Goal: Task Accomplishment & Management: Manage account settings

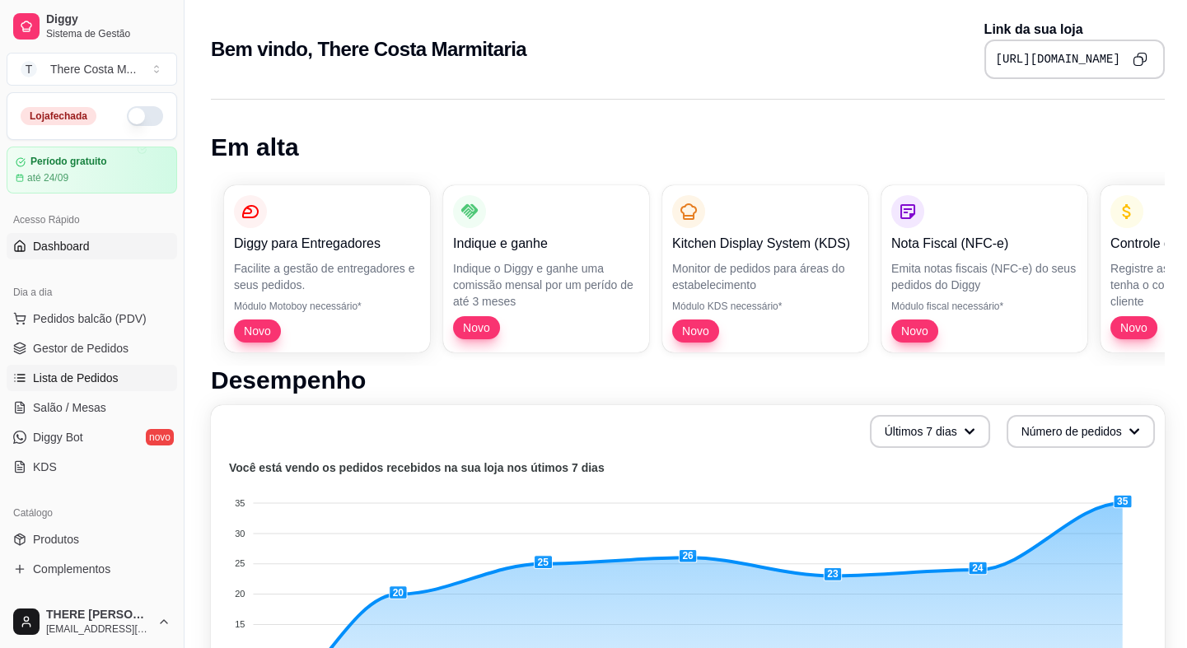
scroll to position [74, 0]
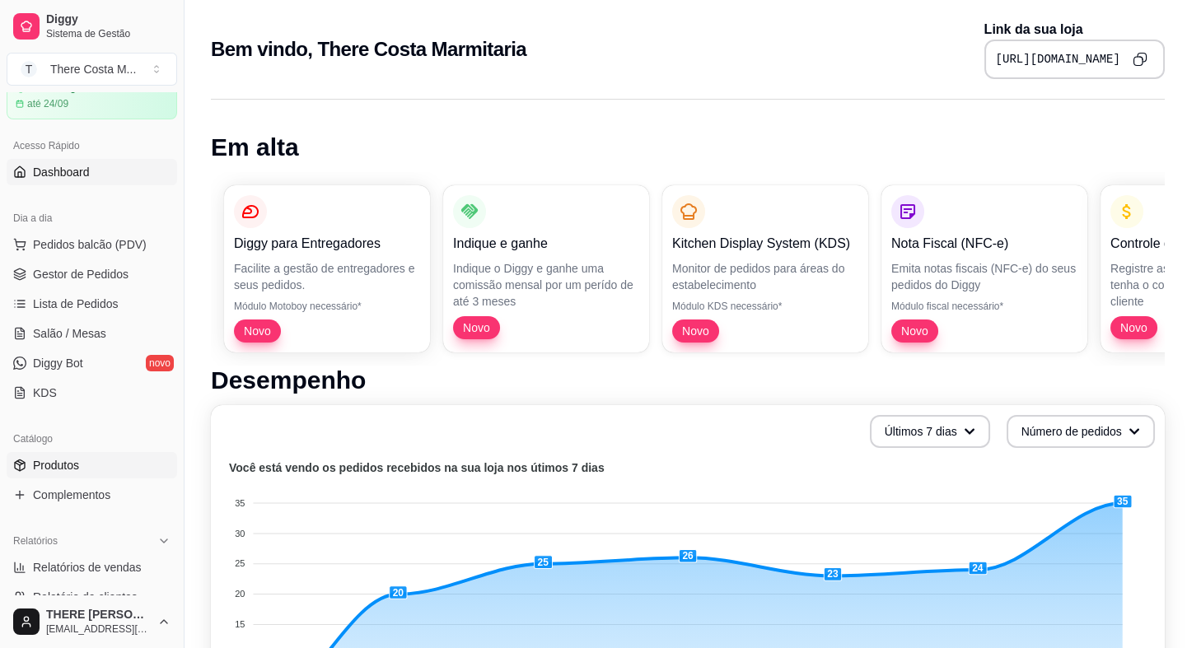
click at [90, 465] on link "Produtos" at bounding box center [92, 465] width 170 height 26
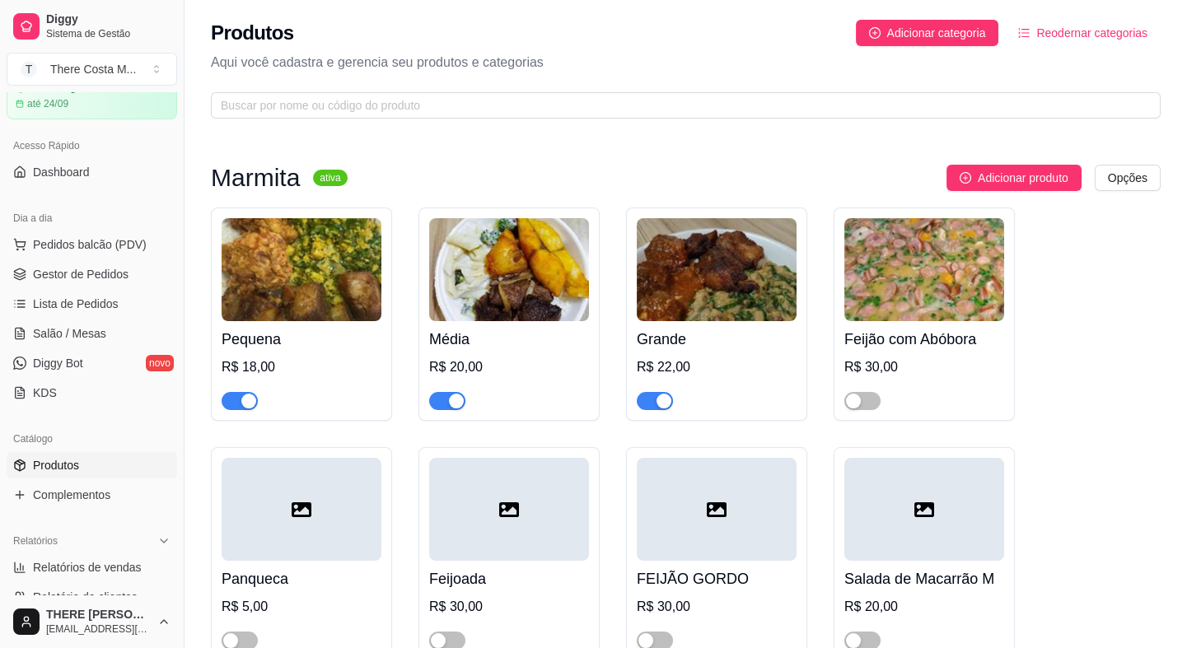
click at [233, 398] on span "button" at bounding box center [239, 401] width 36 height 18
click at [451, 402] on div "button" at bounding box center [456, 401] width 15 height 15
click at [664, 394] on div "button" at bounding box center [663, 401] width 15 height 15
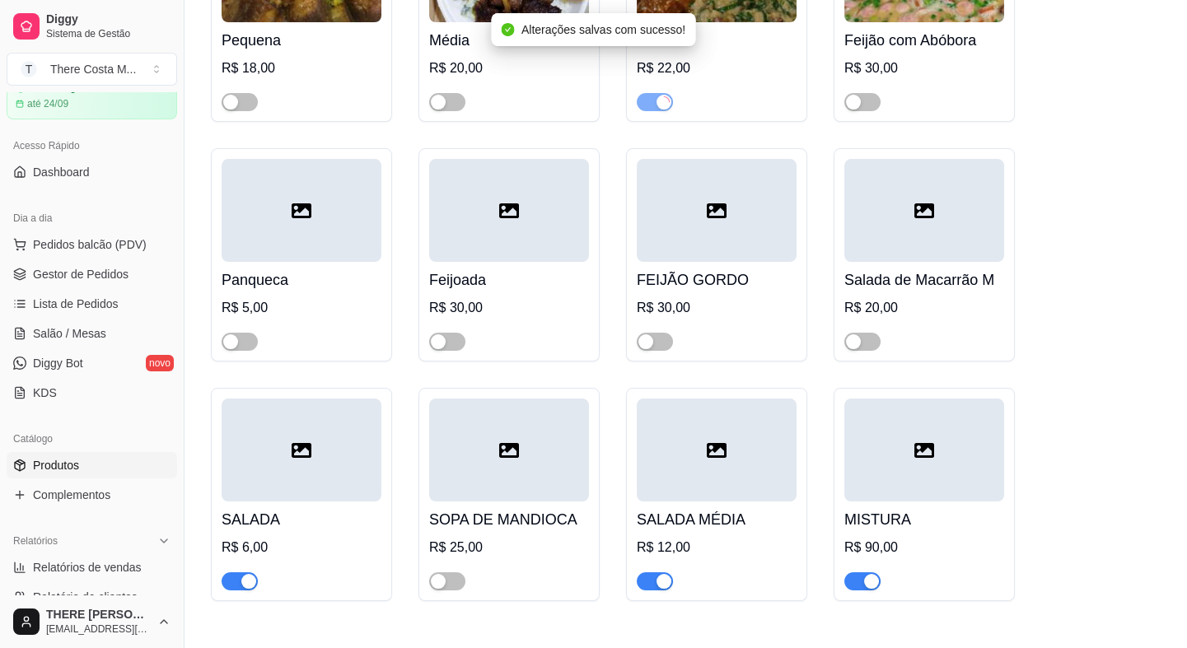
scroll to position [374, 0]
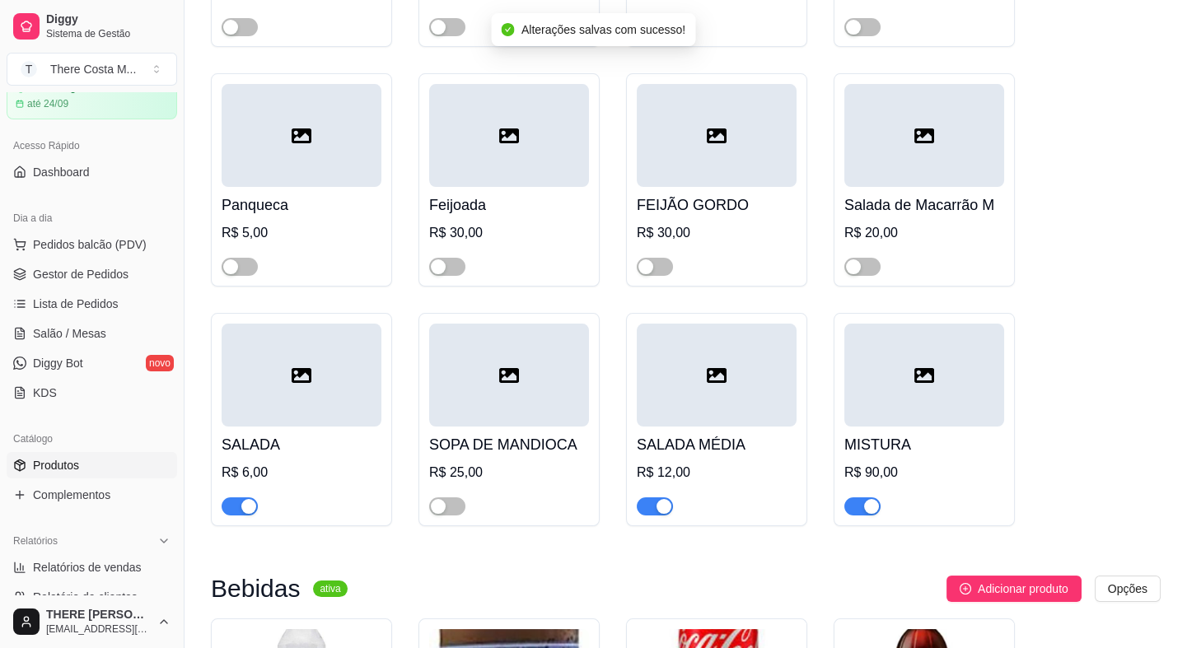
click at [653, 511] on span "button" at bounding box center [654, 506] width 36 height 18
click at [862, 510] on span "button" at bounding box center [862, 506] width 36 height 18
click at [234, 505] on span "button" at bounding box center [239, 506] width 36 height 18
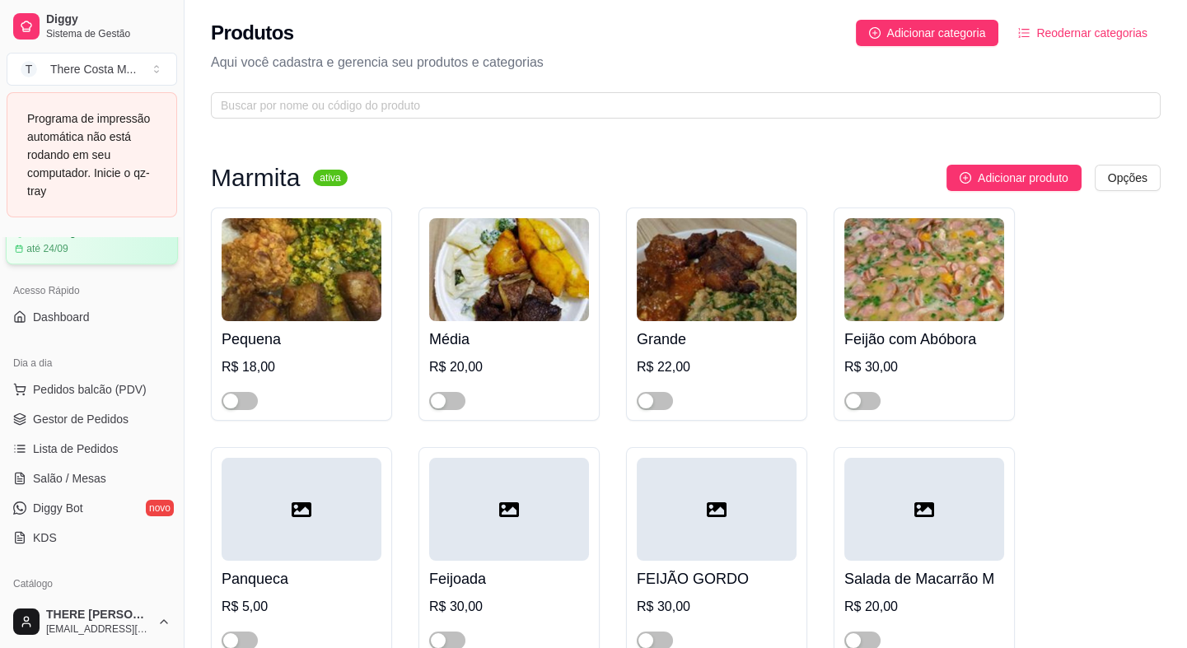
scroll to position [0, 0]
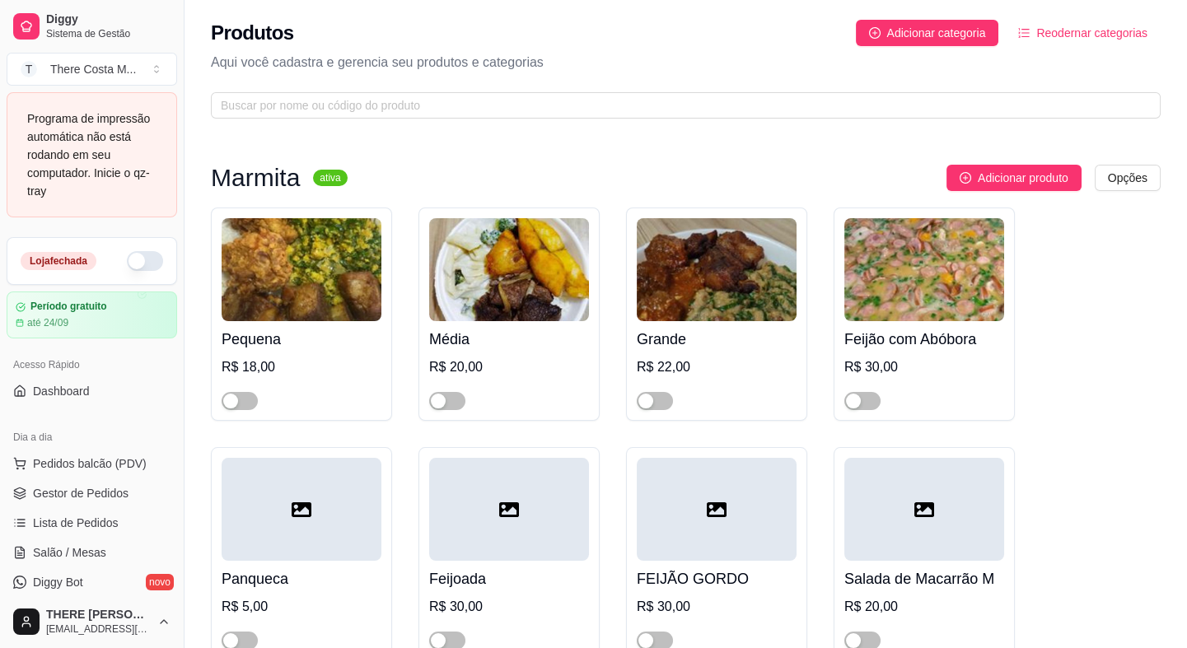
click at [111, 177] on div "Programa de impressão automática não está rodando em seu computador. Inicie o q…" at bounding box center [91, 155] width 129 height 91
click at [132, 107] on div "Programa de impressão automática não está rodando em seu computador. Inicie o q…" at bounding box center [92, 154] width 170 height 125
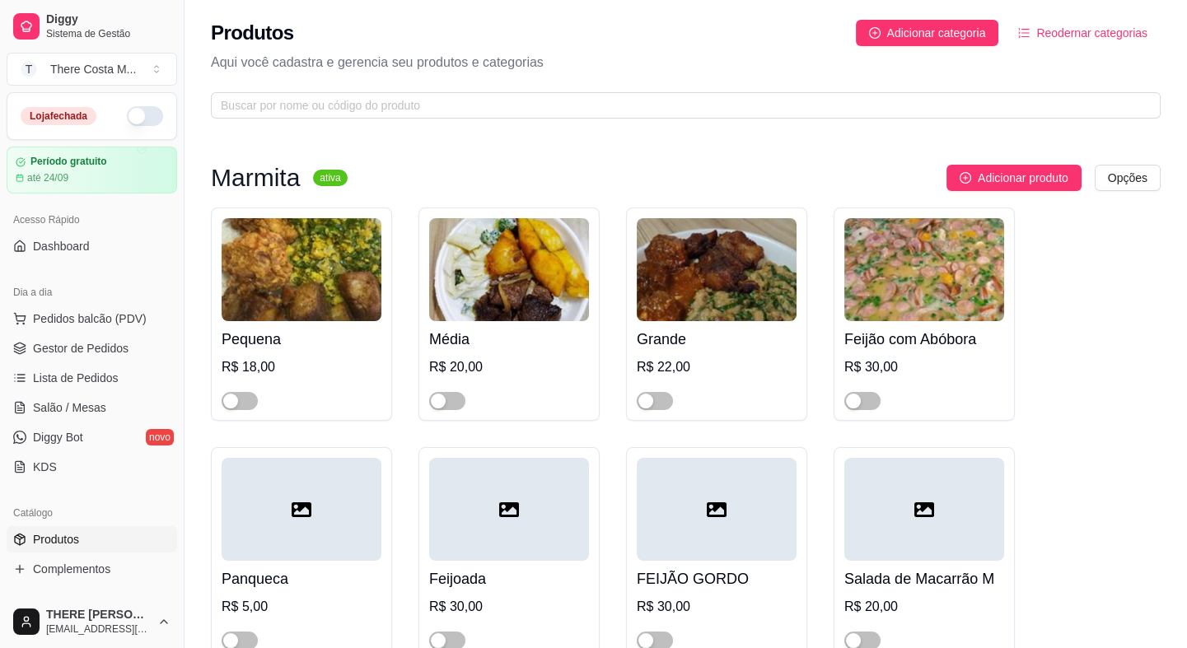
click at [130, 119] on button "button" at bounding box center [145, 116] width 36 height 20
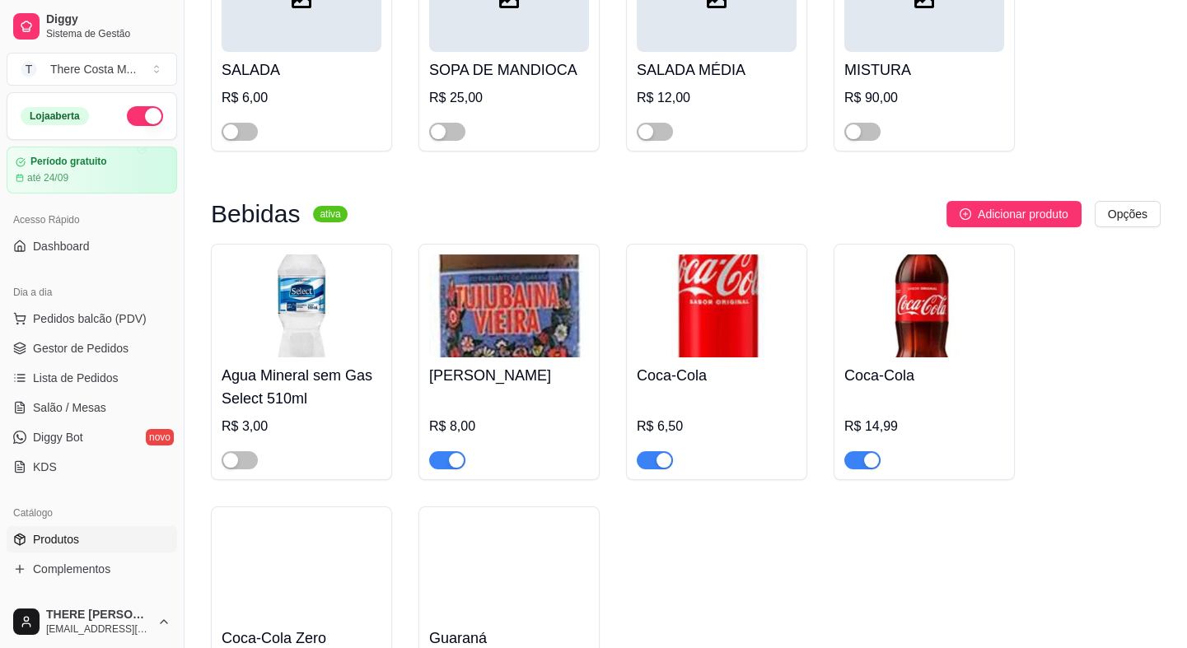
scroll to position [1047, 0]
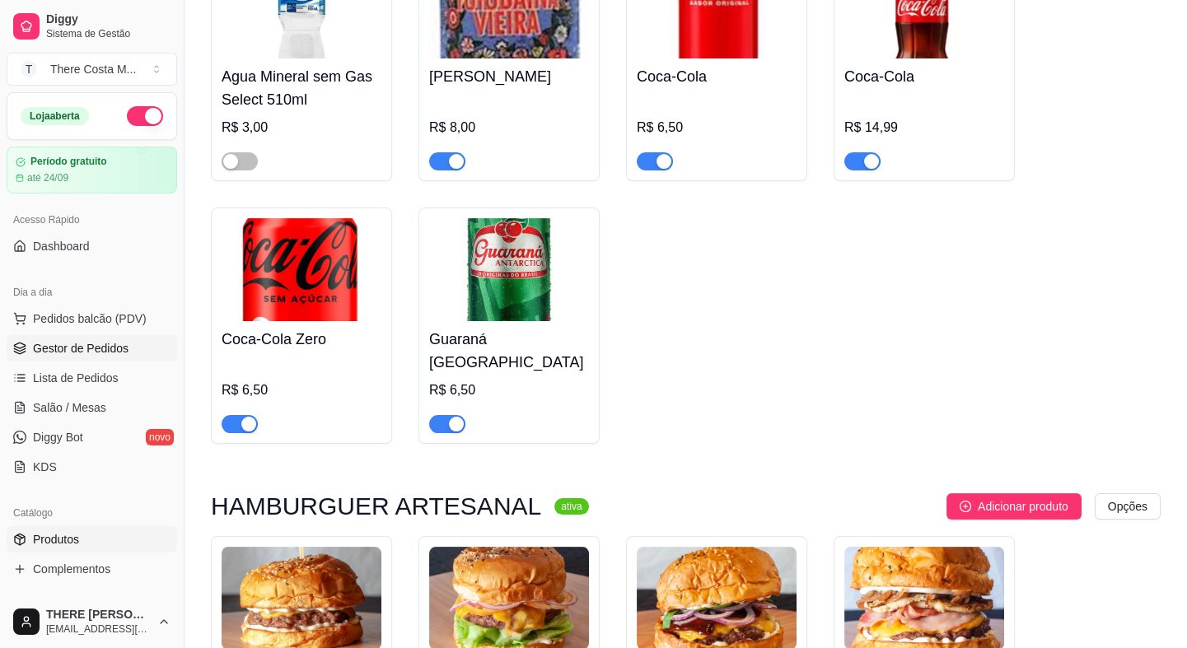
click at [69, 351] on span "Gestor de Pedidos" at bounding box center [81, 348] width 96 height 16
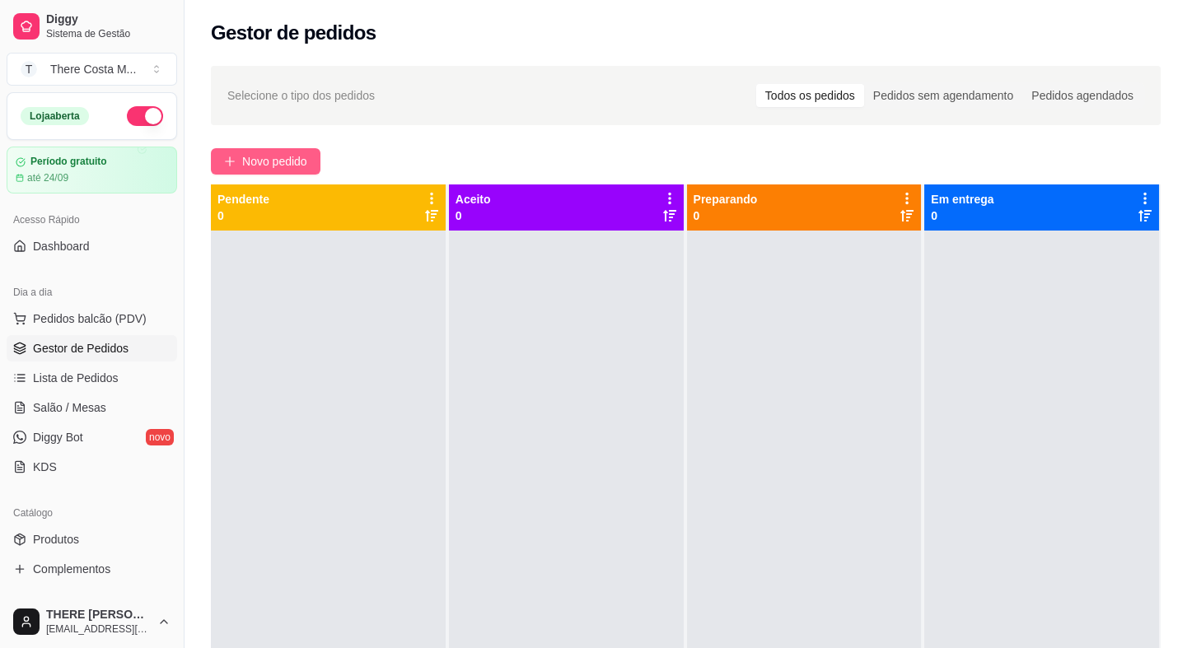
click at [298, 165] on span "Novo pedido" at bounding box center [274, 161] width 65 height 18
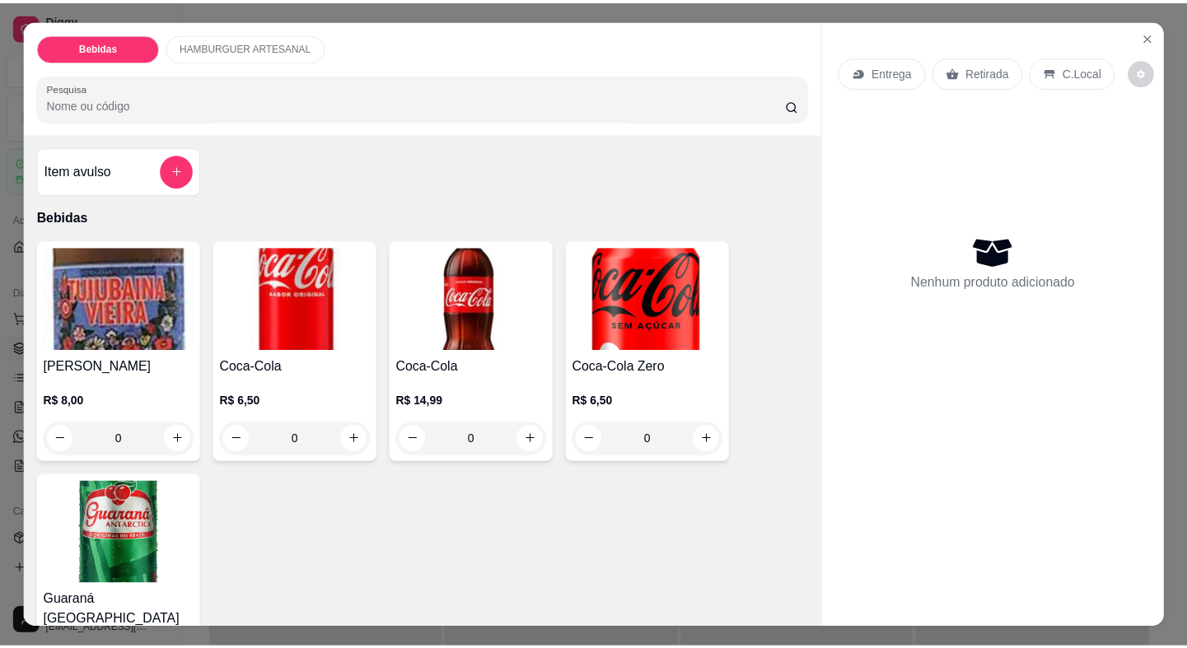
scroll to position [674, 0]
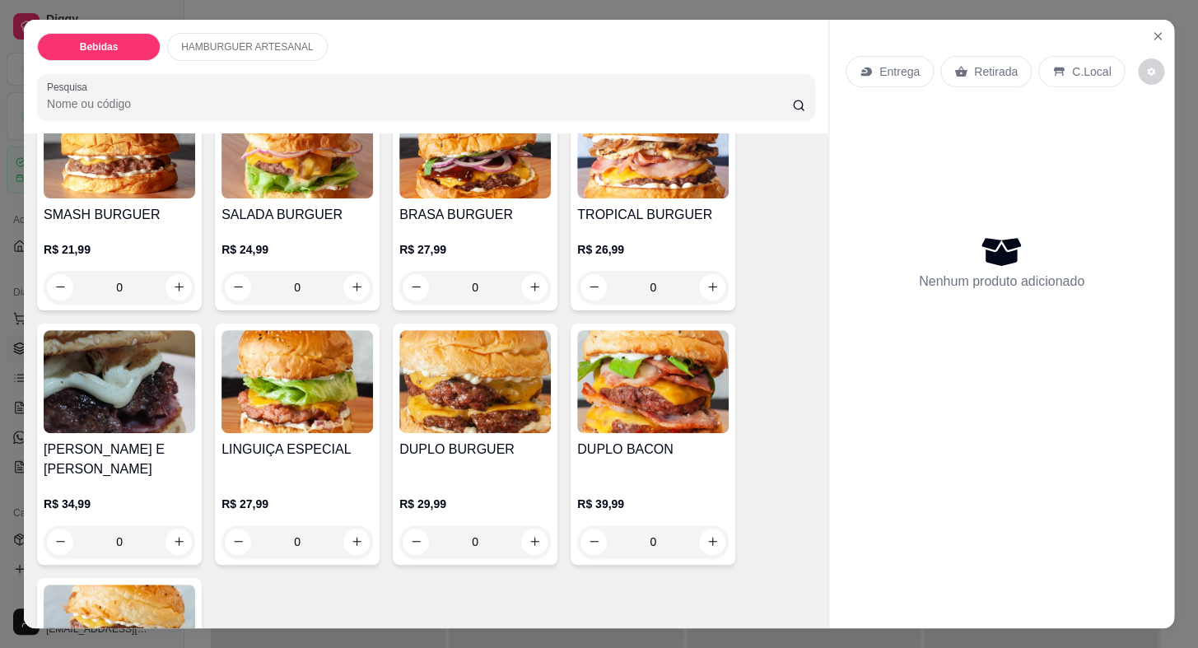
click at [461, 205] on h4 "BRASA BURGUER" at bounding box center [475, 215] width 152 height 20
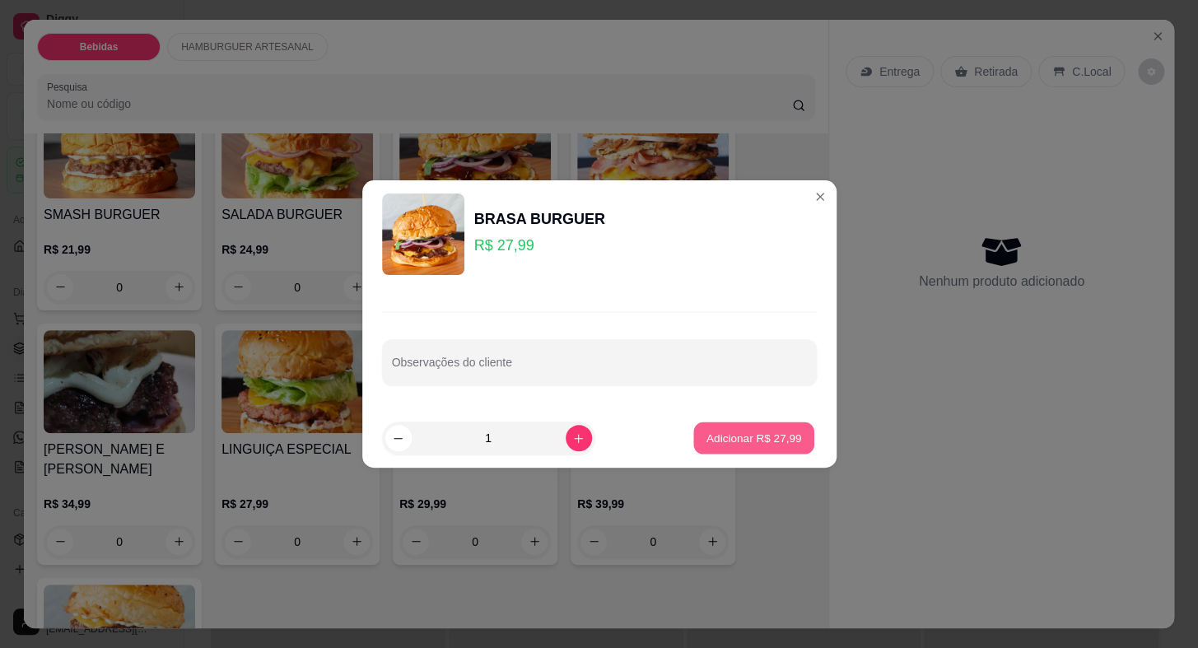
click at [771, 434] on p "Adicionar R$ 27,99" at bounding box center [754, 439] width 96 height 16
type input "1"
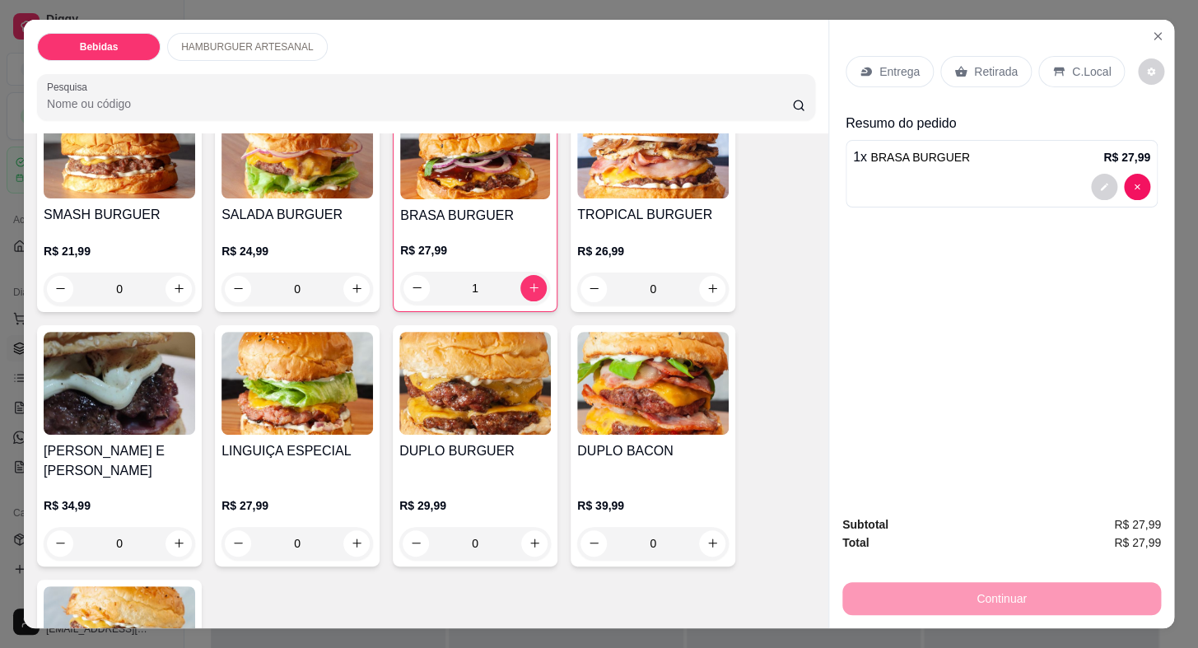
click at [884, 64] on p "Entrega" at bounding box center [899, 71] width 40 height 16
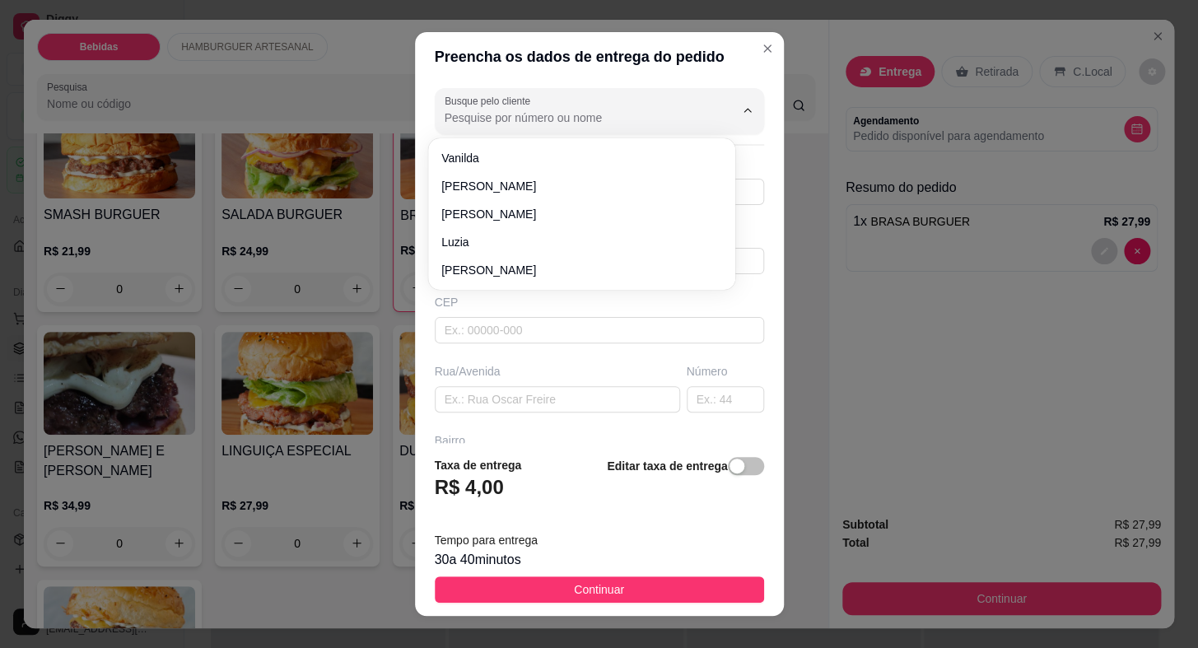
click at [486, 115] on input "Busque pelo cliente" at bounding box center [576, 118] width 263 height 16
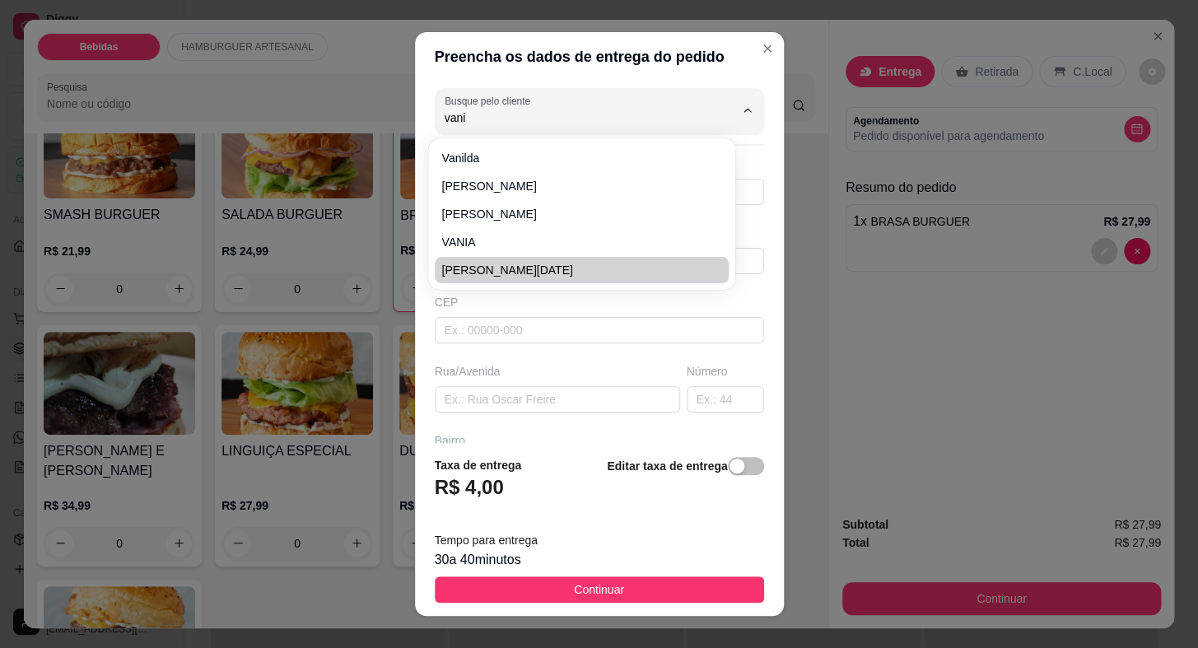
click at [530, 272] on span "[PERSON_NAME][DATE]" at bounding box center [573, 270] width 264 height 16
type input "[PERSON_NAME][DATE]"
type input "15997462218"
type input "[PERSON_NAME][DATE]"
type input "[DATE]"
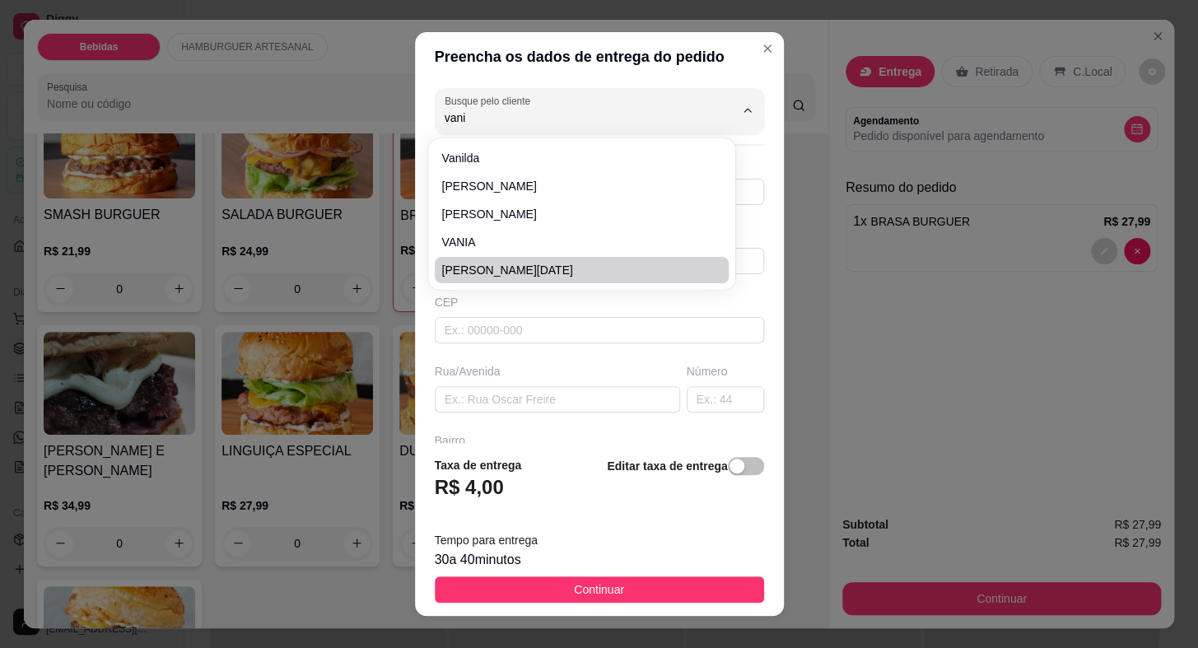
type input "137"
type input "CENTRO"
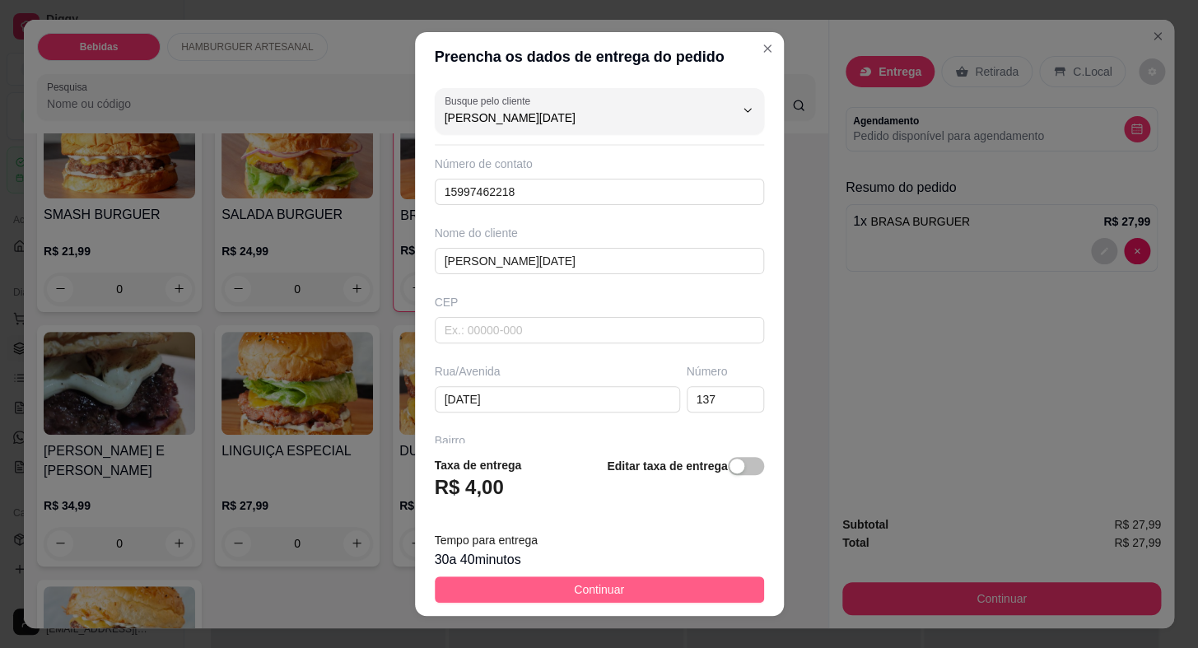
type input "[PERSON_NAME][DATE]"
click at [641, 588] on button "Continuar" at bounding box center [599, 589] width 329 height 26
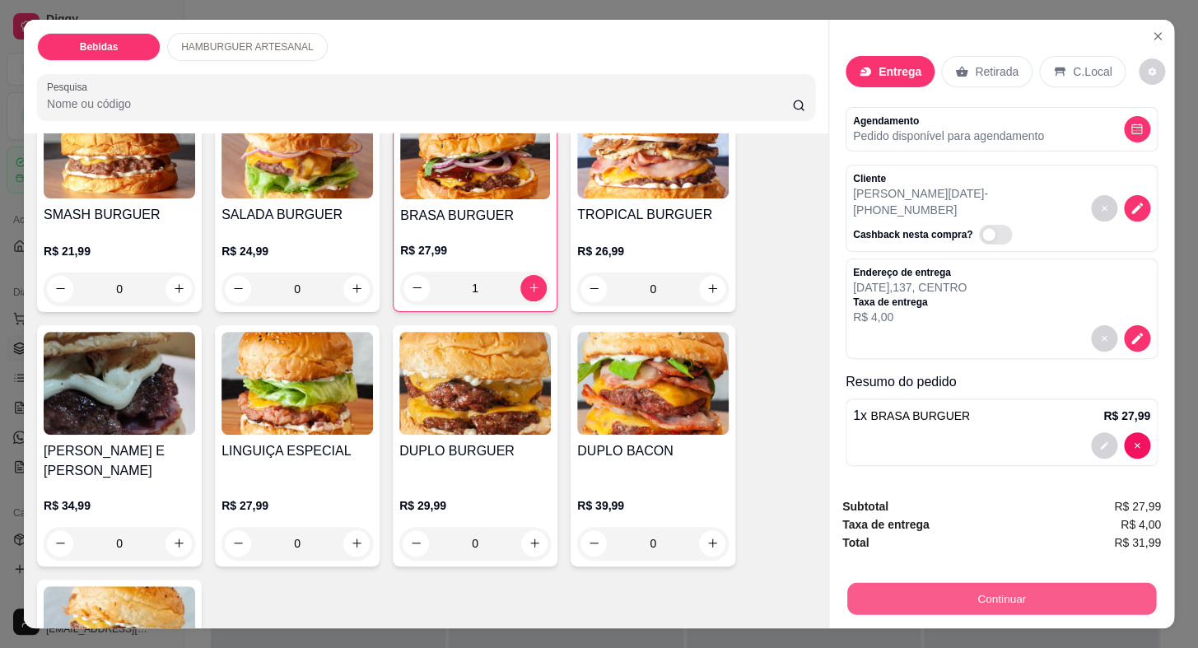
click at [887, 592] on button "Continuar" at bounding box center [1001, 599] width 309 height 32
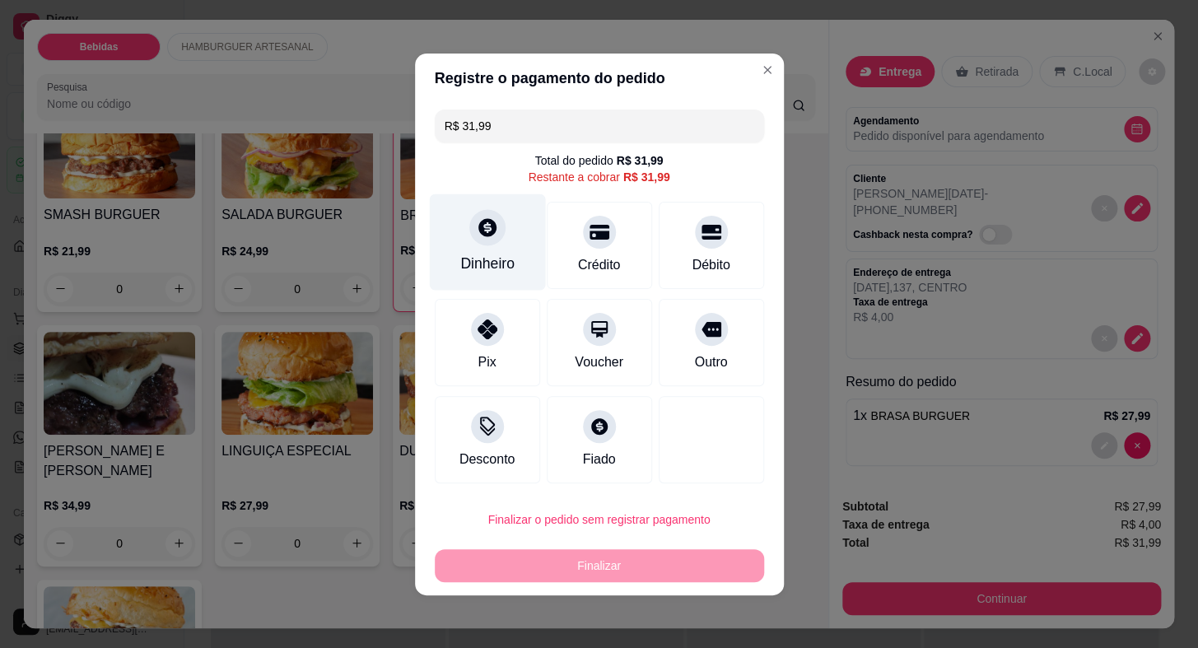
click at [485, 258] on div "Dinheiro" at bounding box center [487, 263] width 54 height 21
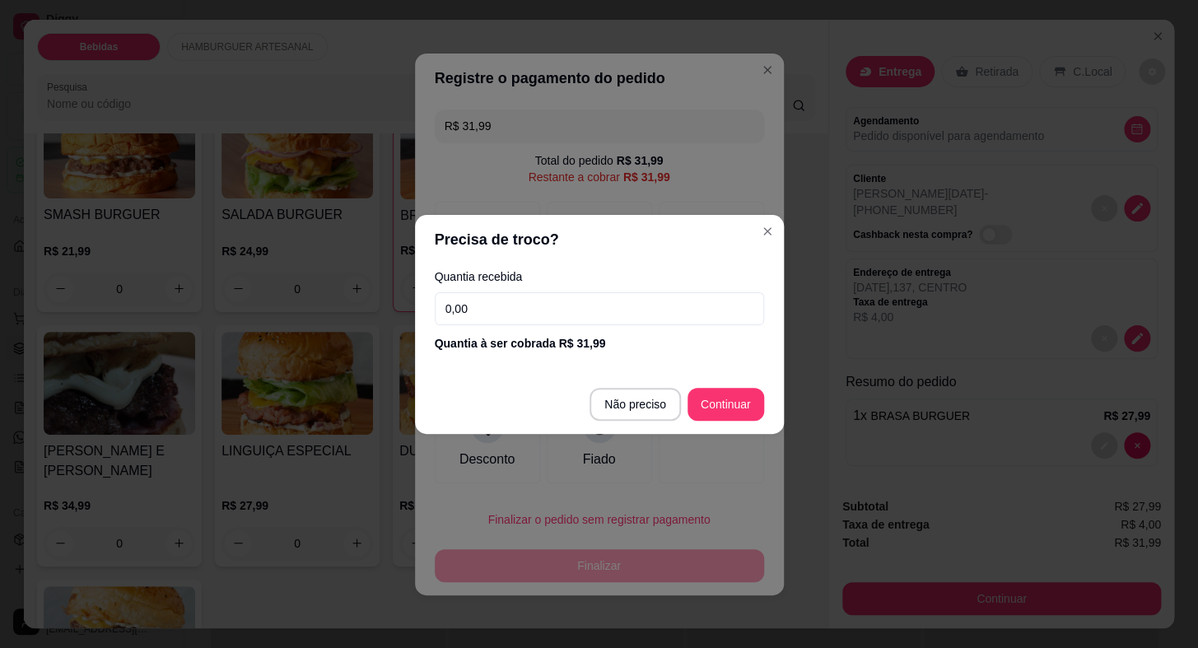
click at [488, 315] on input "0,00" at bounding box center [599, 308] width 329 height 33
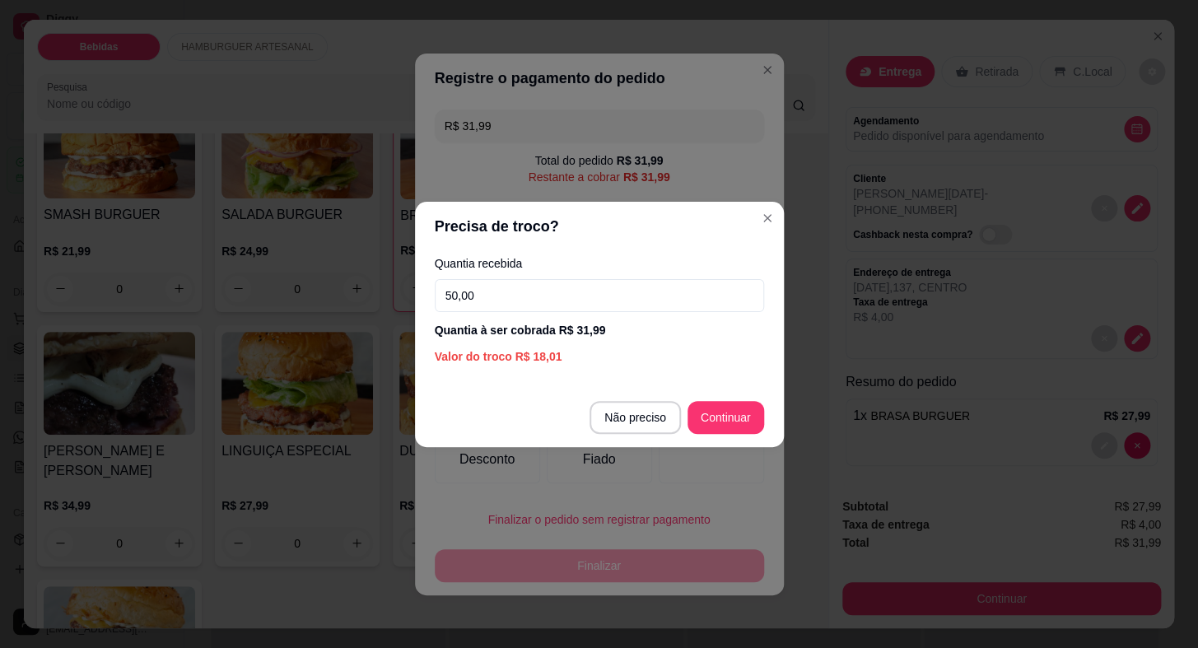
type input "50,00"
type input "R$ 0,00"
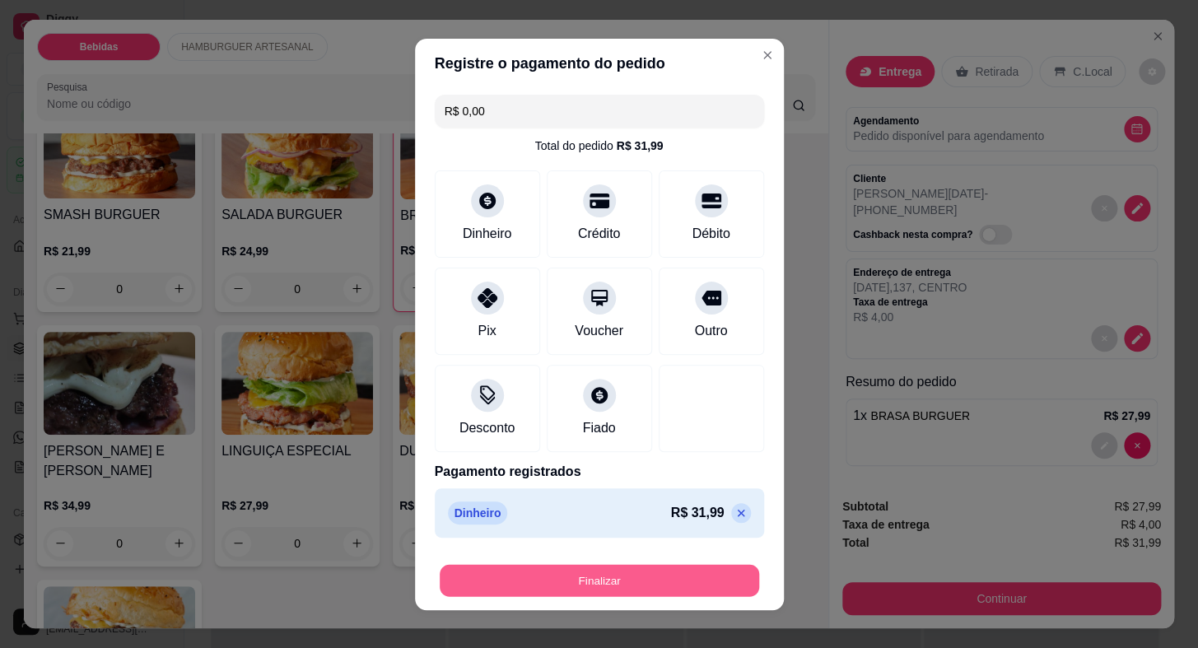
click at [690, 583] on button "Finalizar" at bounding box center [599, 580] width 319 height 32
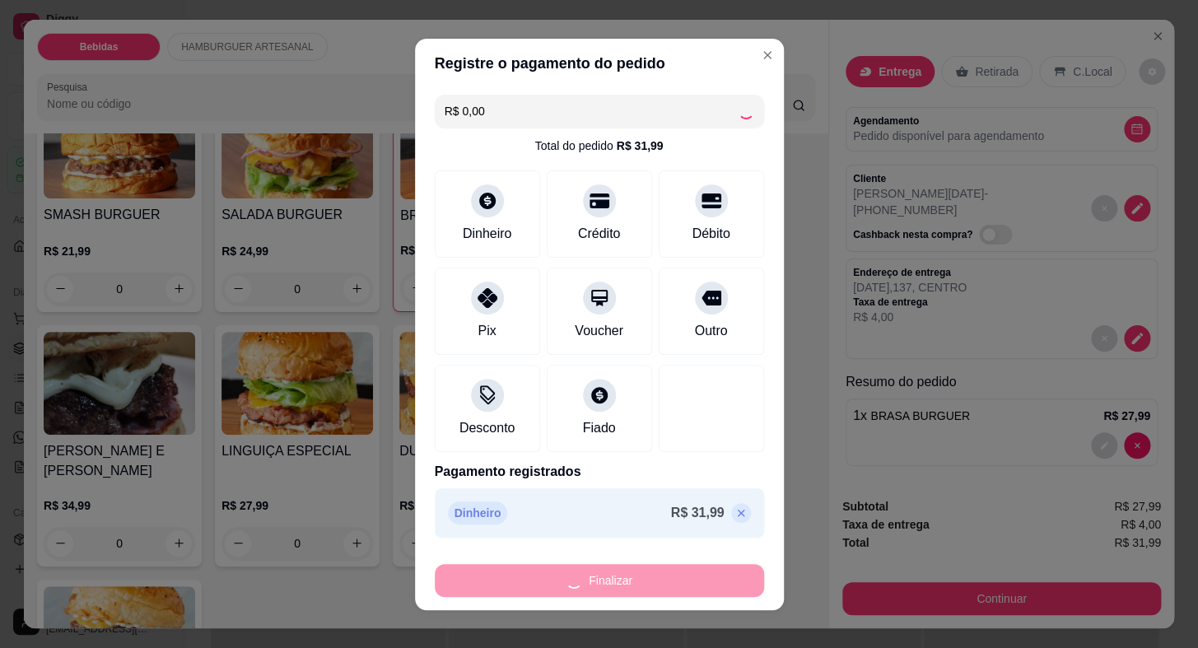
type input "0"
type input "-R$ 31,99"
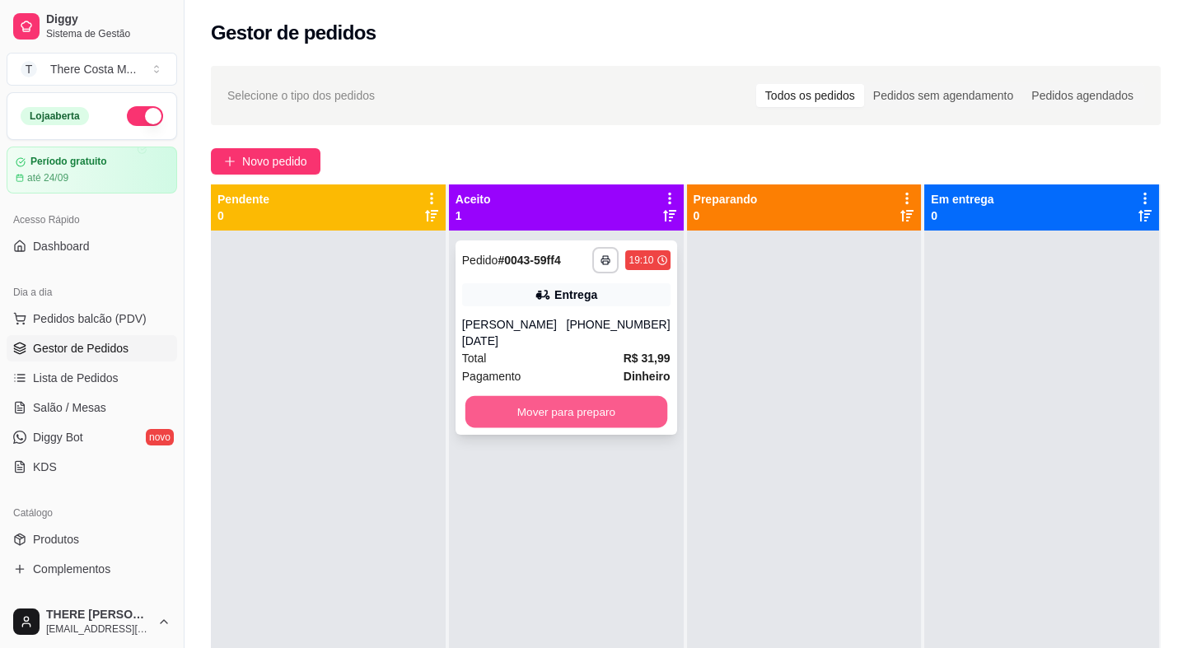
click at [593, 399] on button "Mover para preparo" at bounding box center [566, 412] width 202 height 32
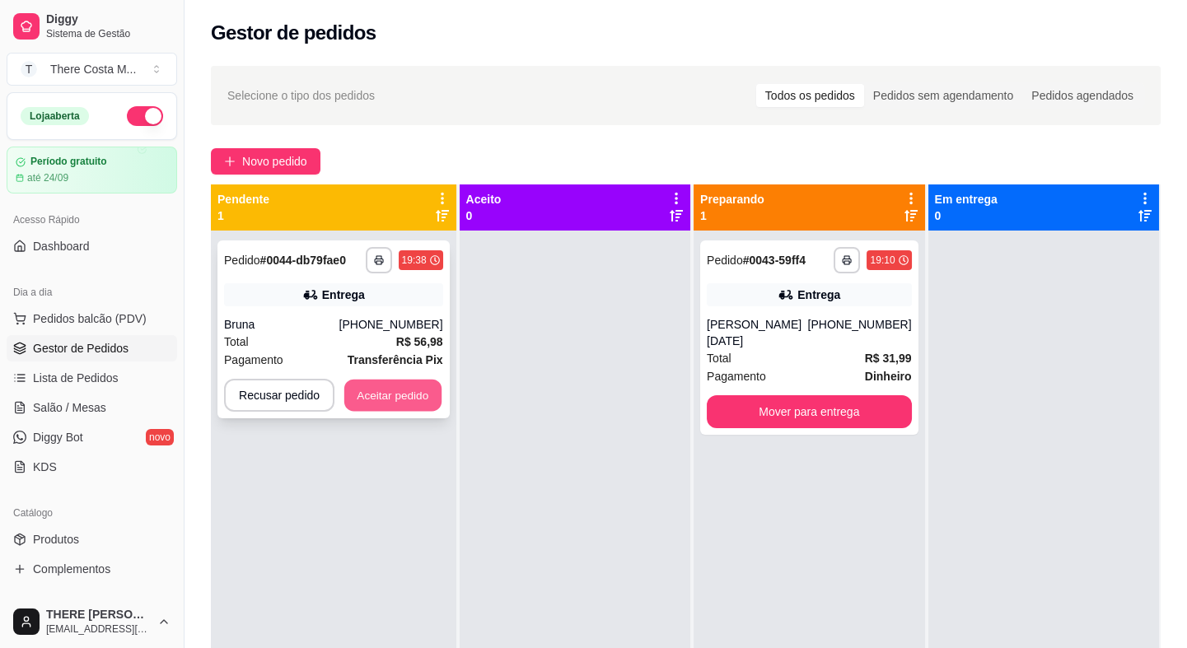
click at [408, 392] on button "Aceitar pedido" at bounding box center [392, 396] width 97 height 32
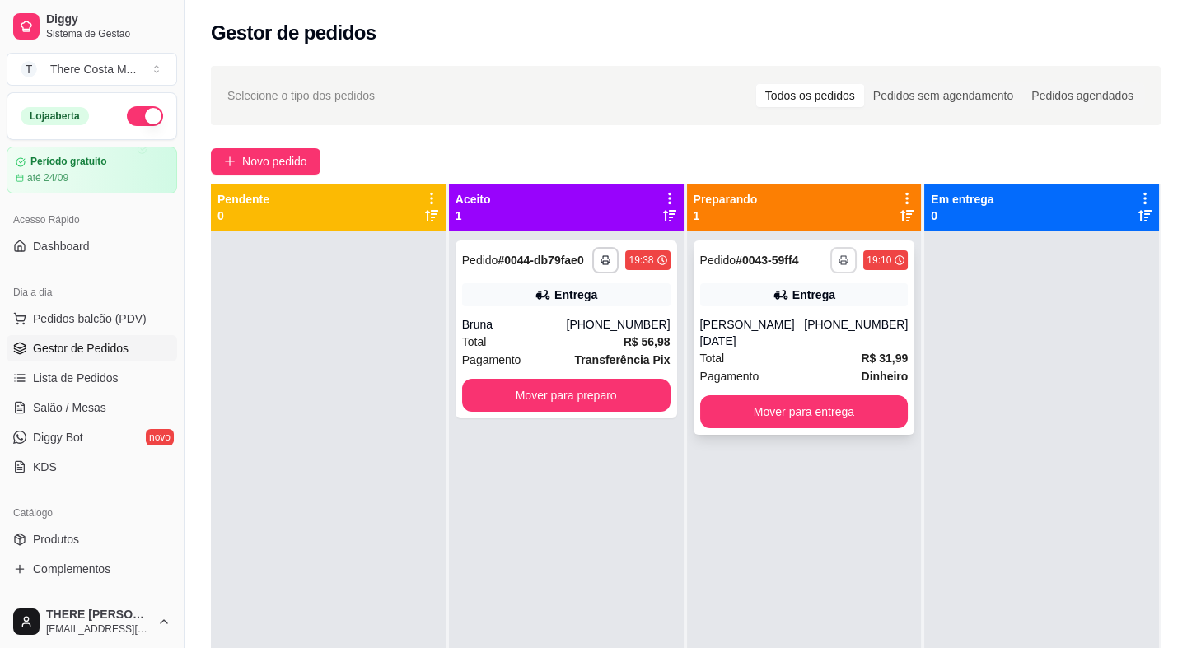
click at [838, 257] on icon "button" at bounding box center [843, 260] width 10 height 10
click at [771, 315] on button "IMPRESSORA" at bounding box center [791, 318] width 119 height 26
click at [605, 263] on icon "button" at bounding box center [606, 260] width 10 height 10
click at [569, 318] on button "IMPRESSORA" at bounding box center [556, 318] width 119 height 26
click at [601, 390] on button "Mover para preparo" at bounding box center [566, 395] width 208 height 33
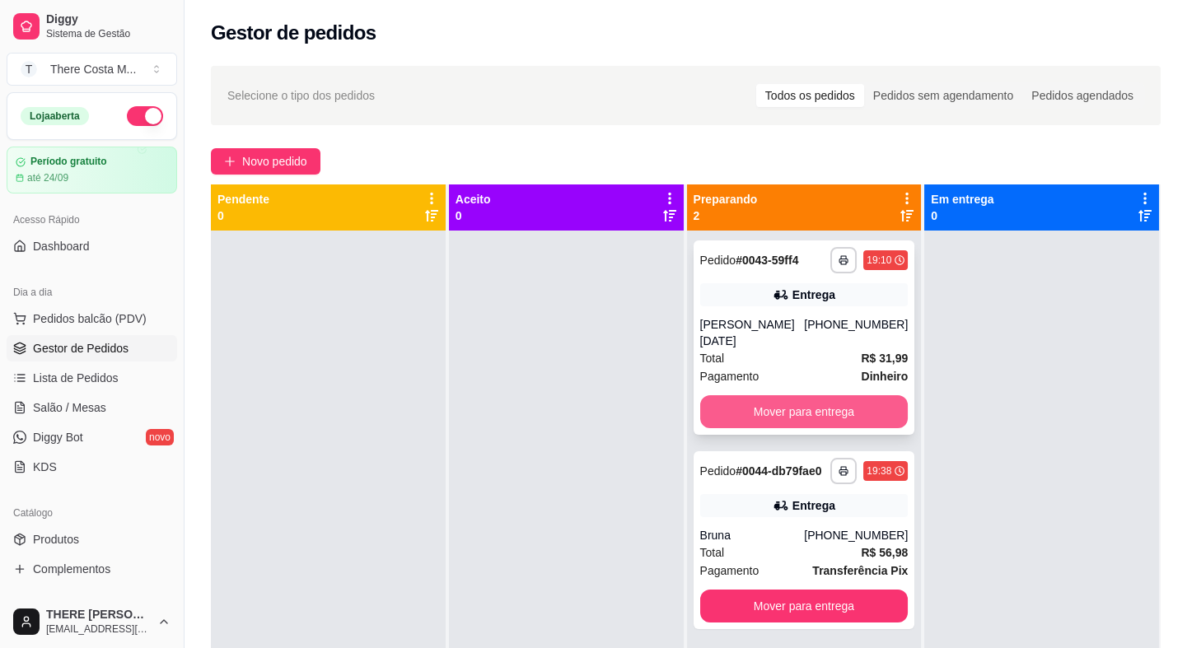
click at [828, 395] on button "Mover para entrega" at bounding box center [804, 411] width 208 height 33
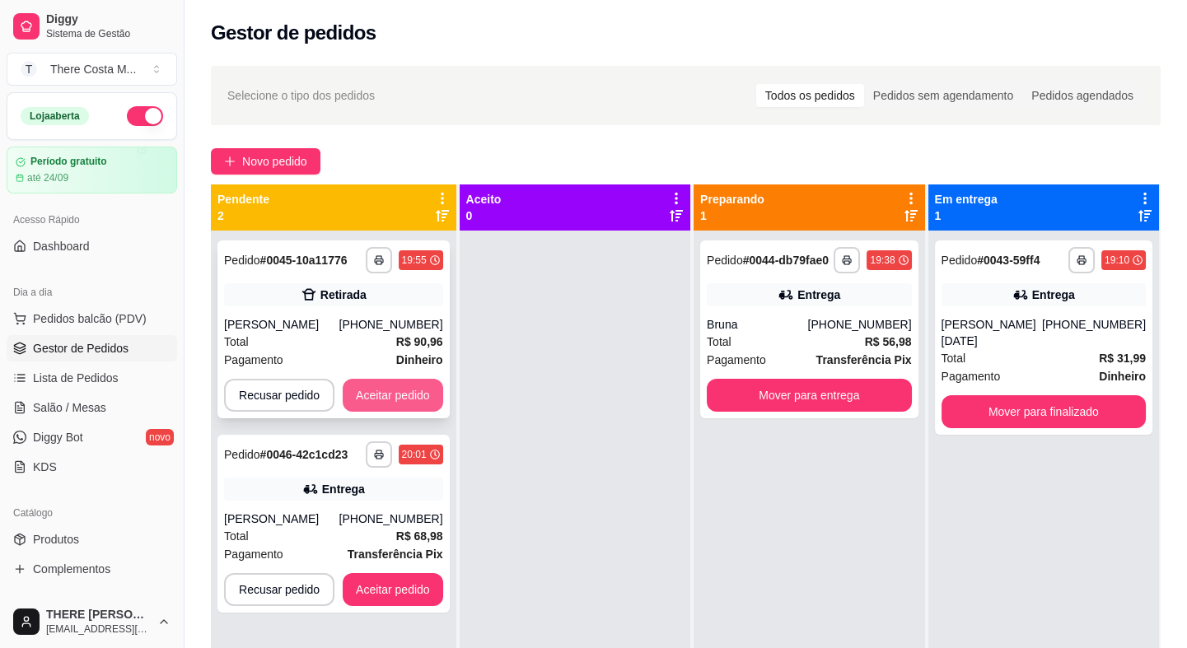
click at [351, 389] on button "Aceitar pedido" at bounding box center [393, 395] width 100 height 33
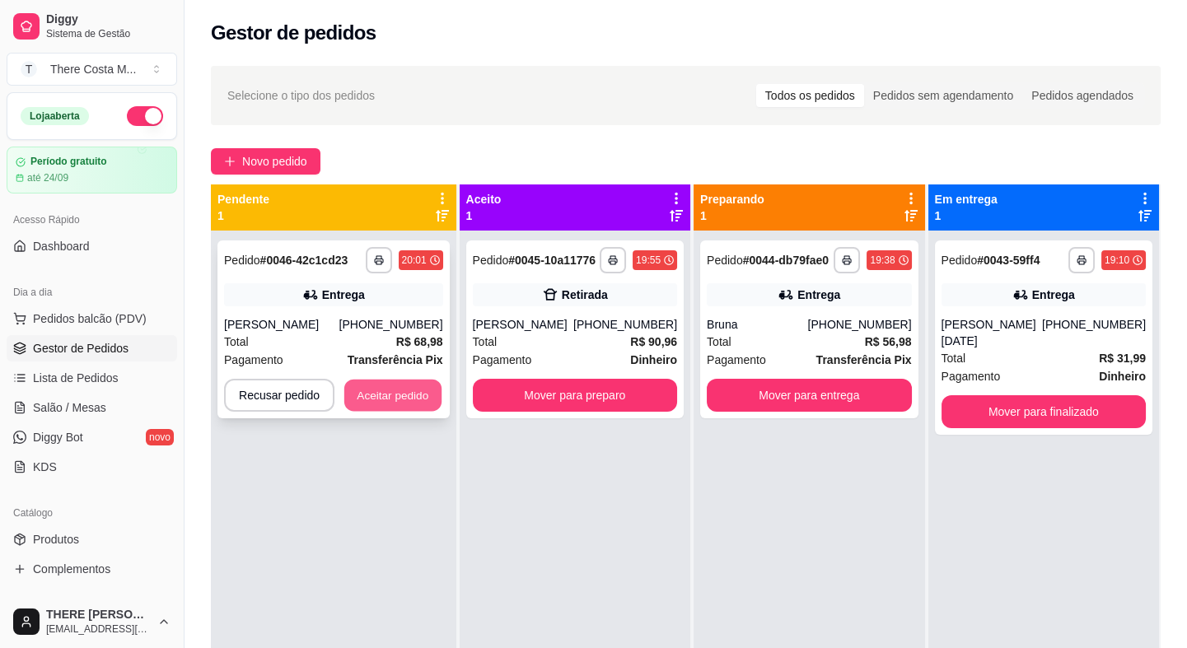
click at [401, 399] on button "Aceitar pedido" at bounding box center [392, 396] width 97 height 32
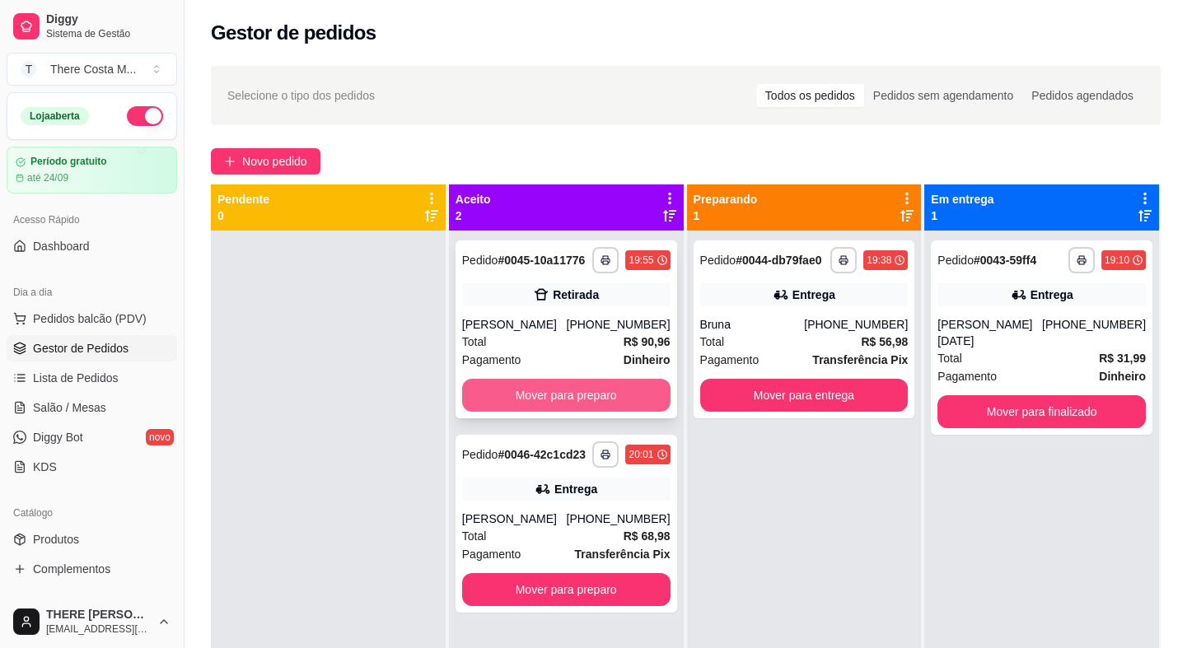
click at [579, 402] on button "Mover para preparo" at bounding box center [566, 395] width 208 height 33
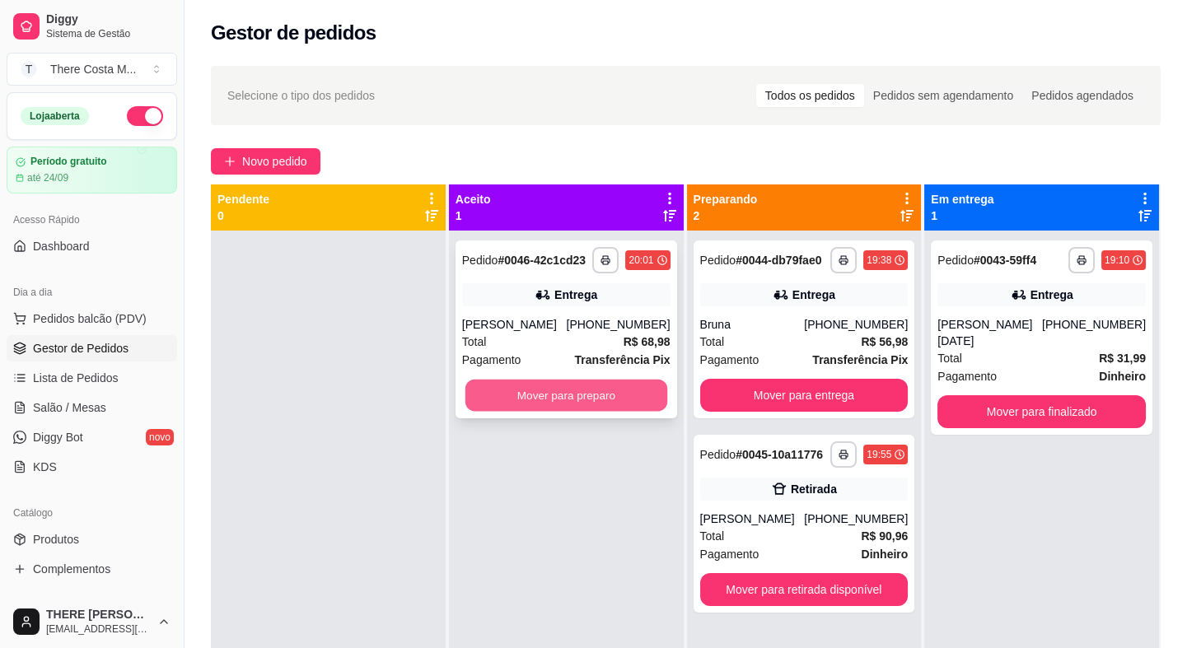
click at [539, 390] on button "Mover para preparo" at bounding box center [566, 396] width 202 height 32
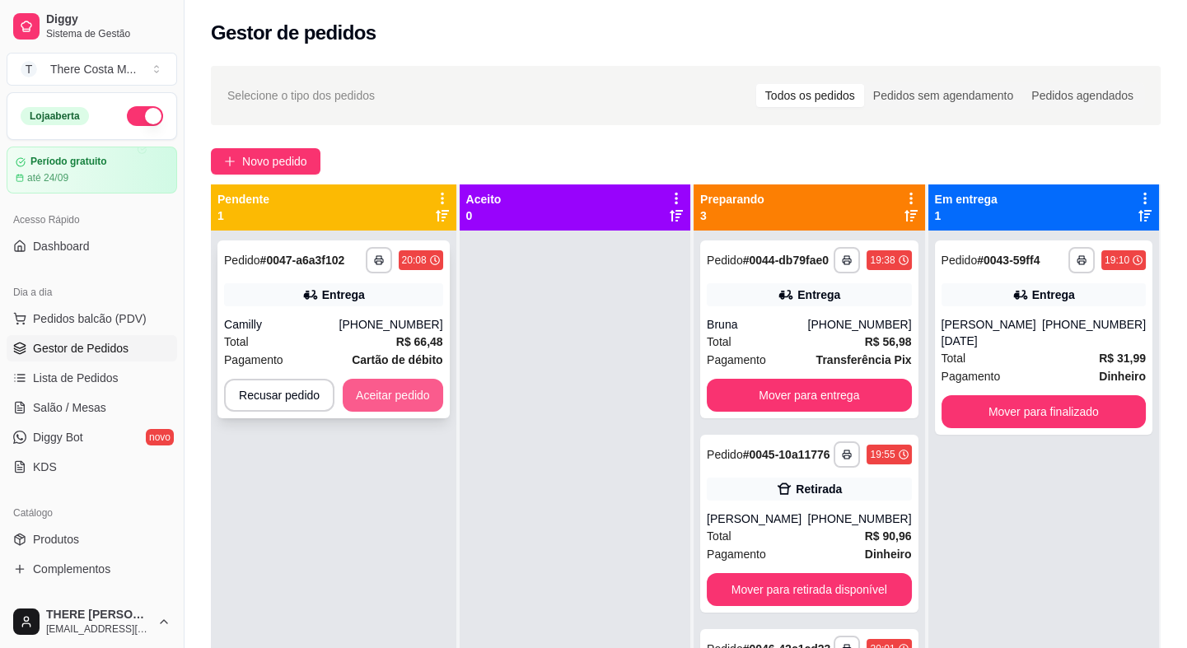
click at [383, 399] on button "Aceitar pedido" at bounding box center [393, 395] width 100 height 33
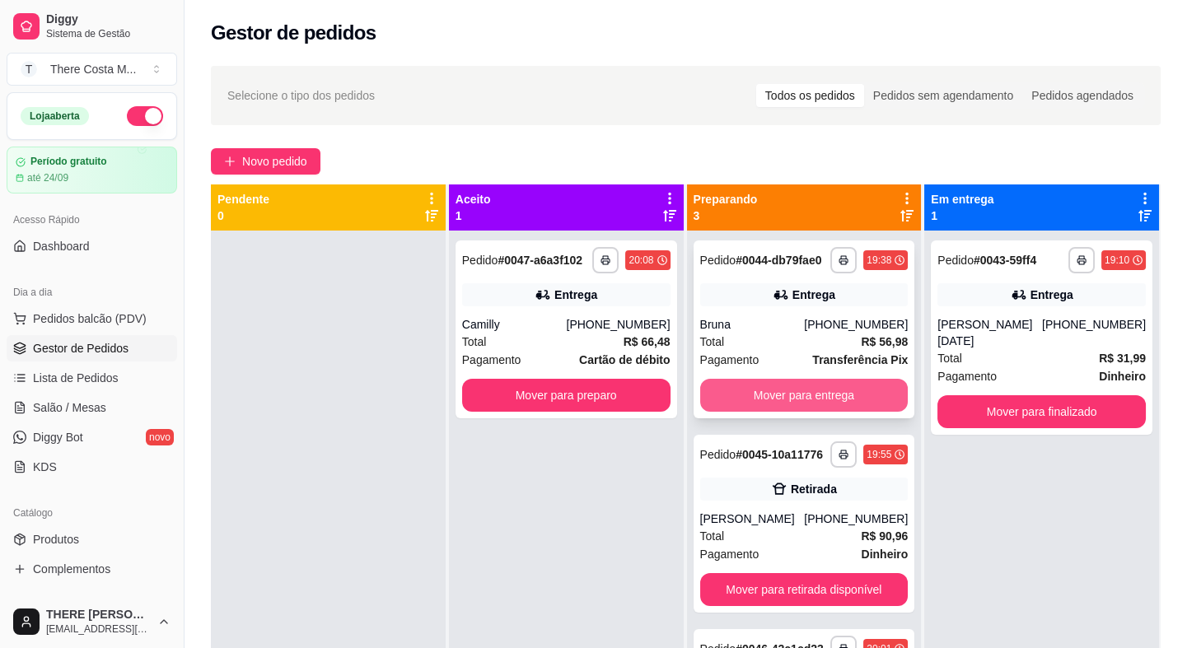
click at [806, 407] on button "Mover para entrega" at bounding box center [804, 395] width 208 height 33
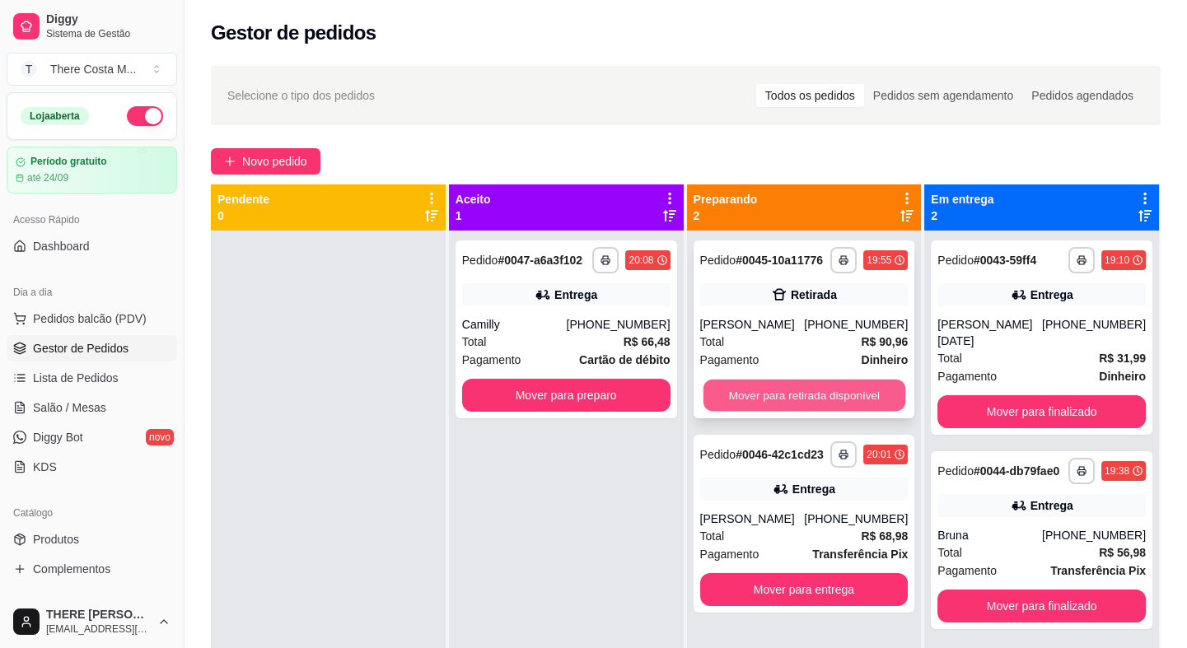
click at [711, 394] on button "Mover para retirada disponível" at bounding box center [803, 396] width 202 height 32
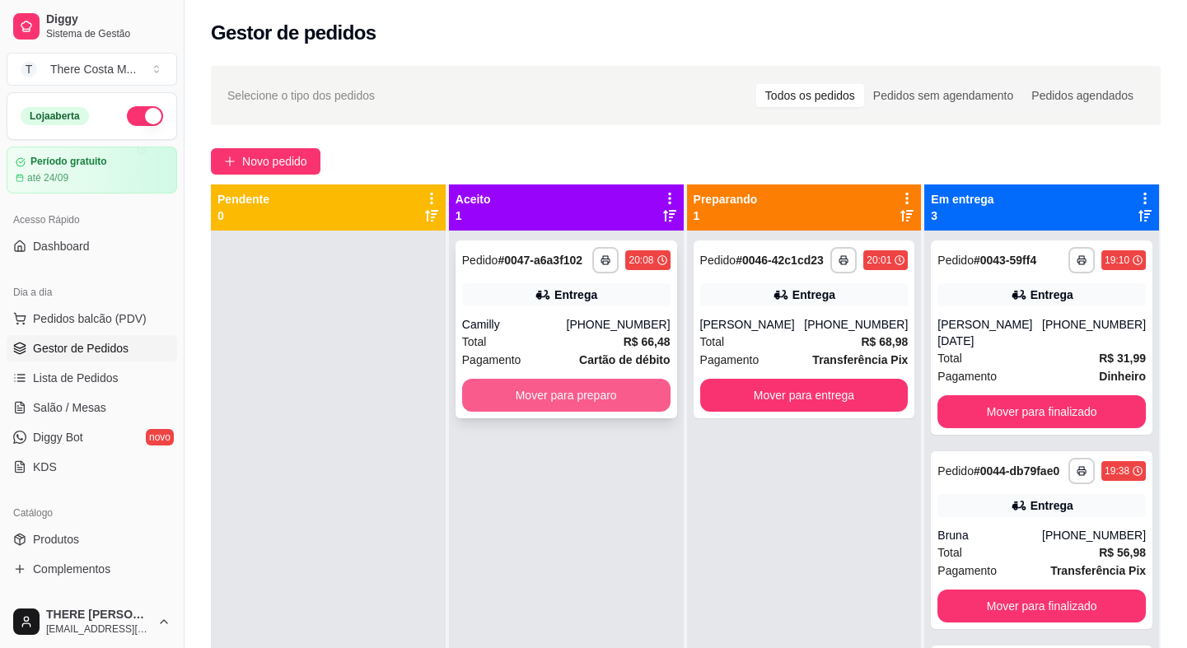
click at [560, 403] on button "Mover para preparo" at bounding box center [566, 395] width 208 height 33
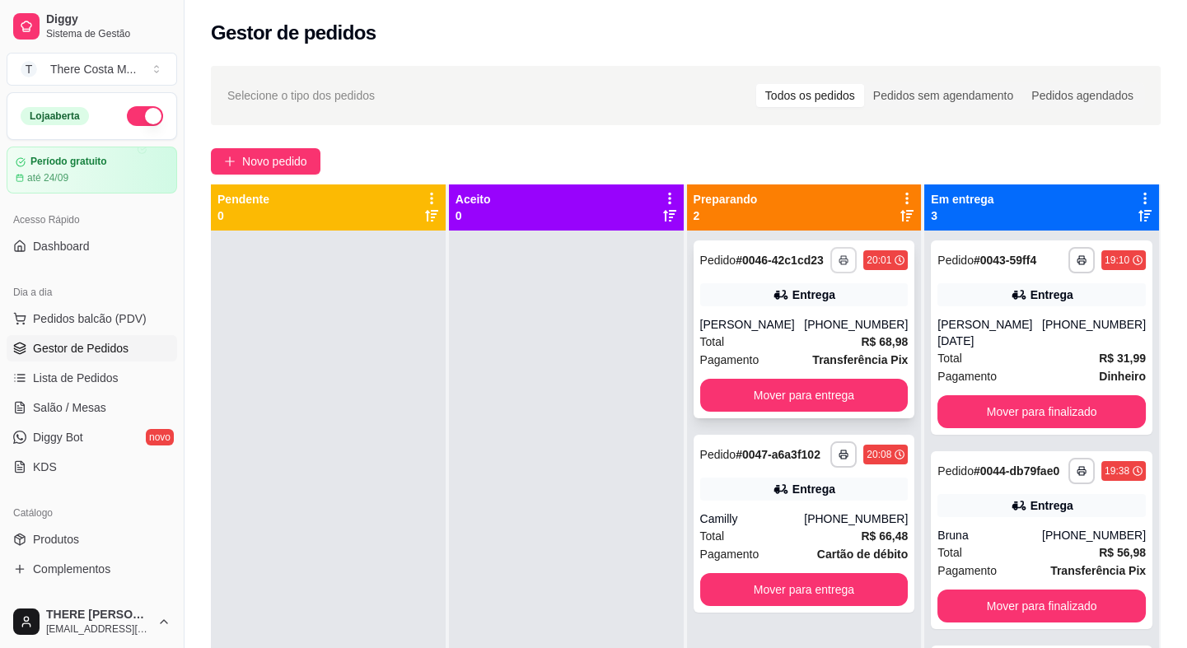
click at [840, 262] on icon "button" at bounding box center [843, 261] width 8 height 4
click at [812, 322] on button "IMPRESSORA" at bounding box center [791, 318] width 119 height 26
click at [838, 454] on icon "button" at bounding box center [843, 455] width 10 height 10
click at [785, 511] on button "IMPRESSORA" at bounding box center [791, 512] width 119 height 26
click at [794, 397] on button "Mover para entrega" at bounding box center [803, 396] width 202 height 32
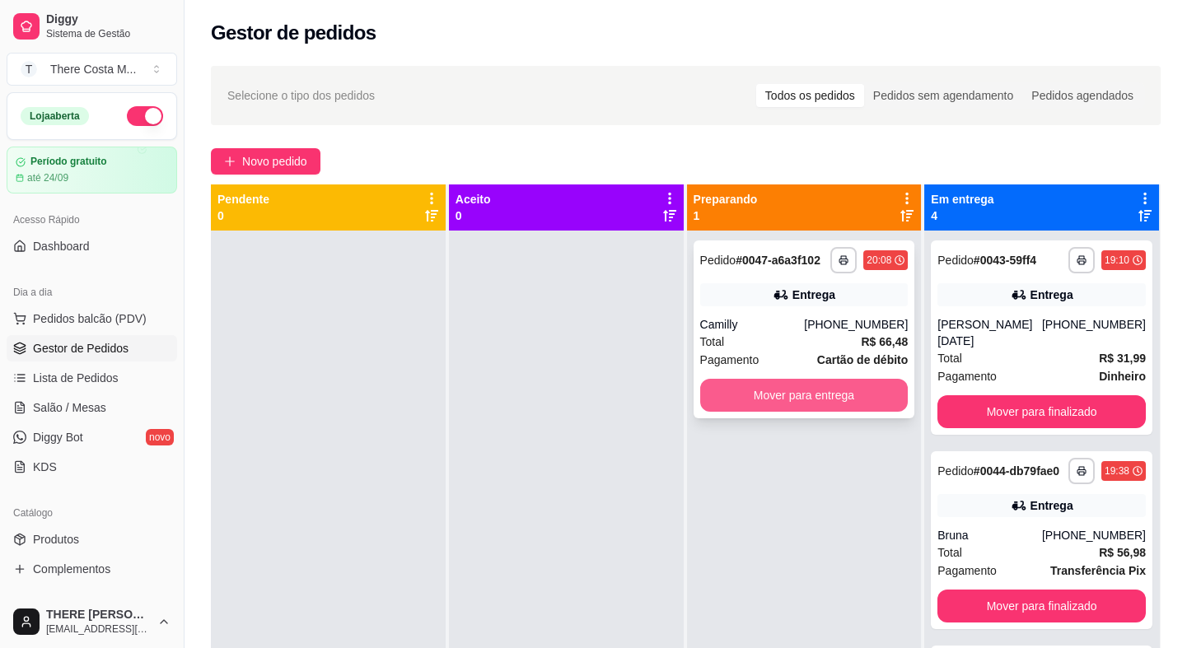
click at [790, 399] on button "Mover para entrega" at bounding box center [804, 395] width 208 height 33
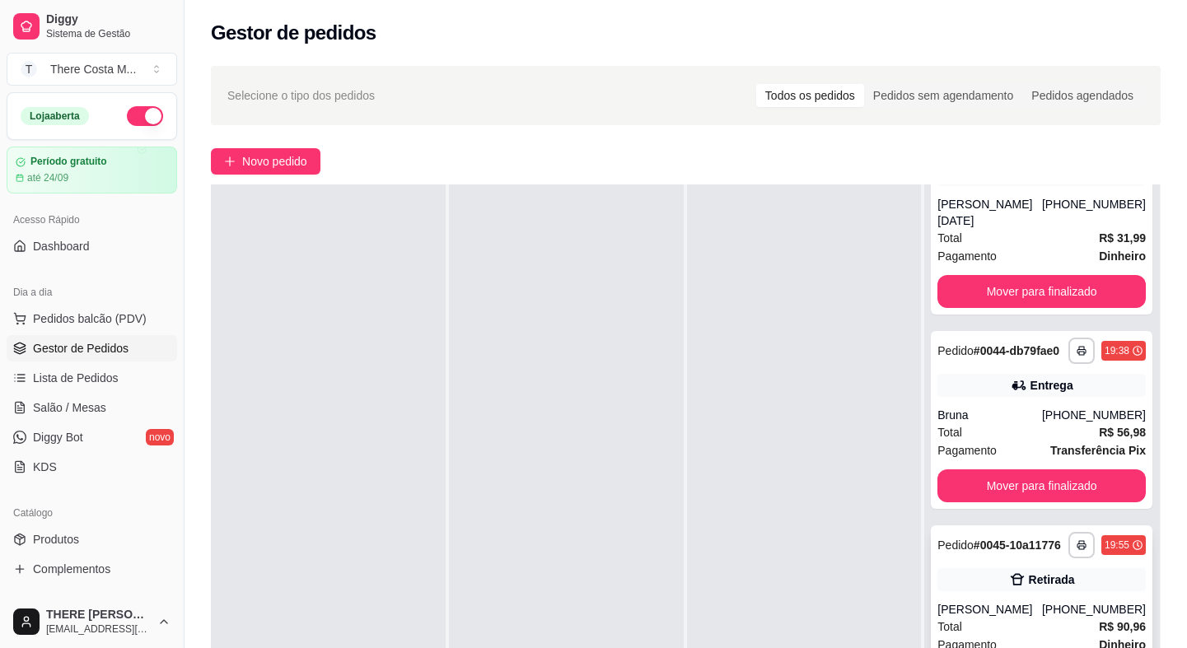
scroll to position [149, 0]
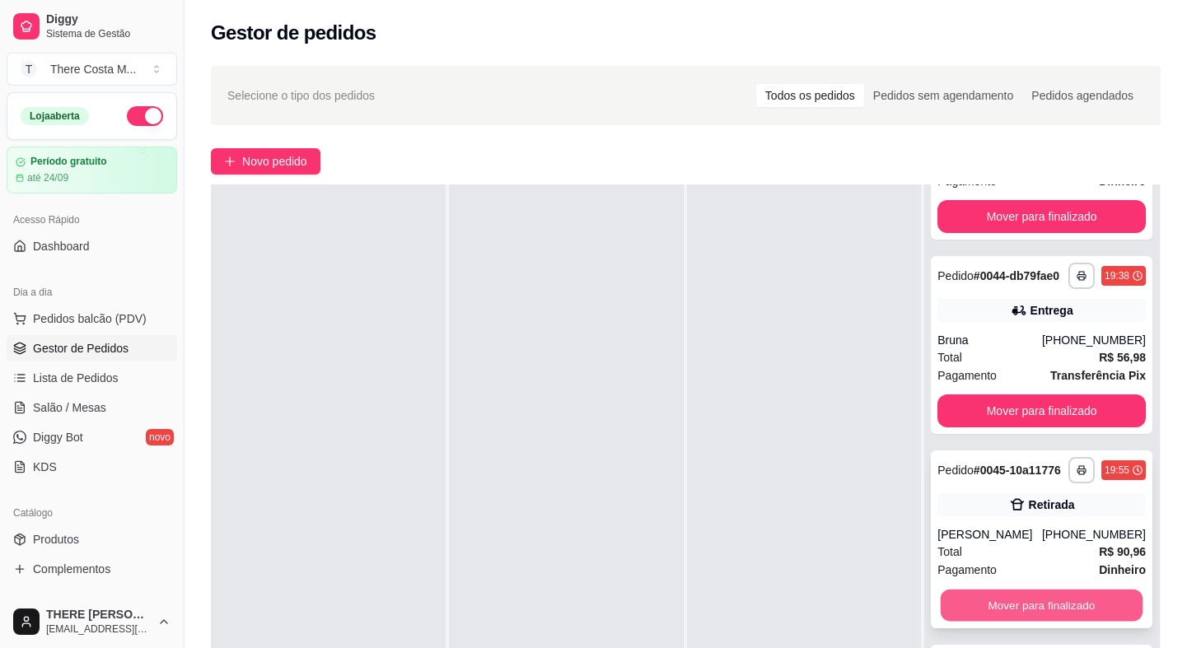
click at [1024, 603] on button "Mover para finalizado" at bounding box center [1041, 606] width 202 height 32
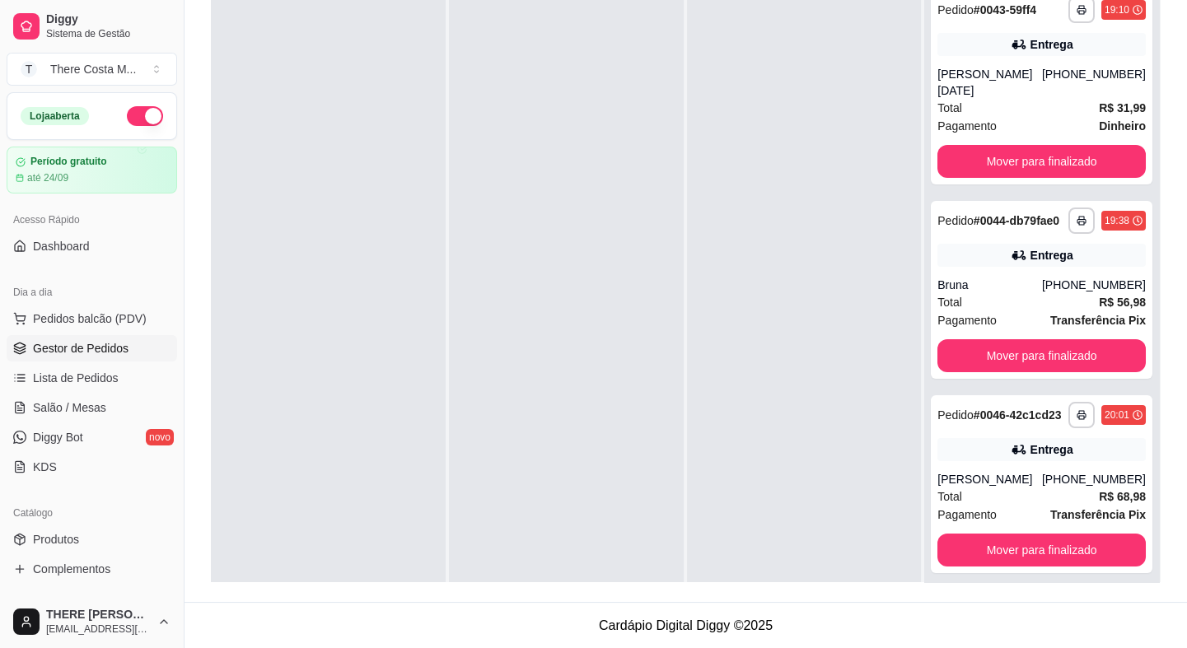
scroll to position [0, 0]
